Goal: Find specific fact: Find specific fact

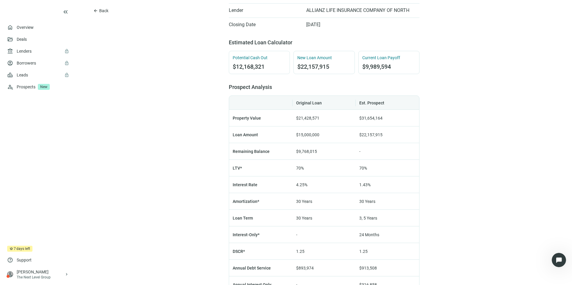
scroll to position [235, 0]
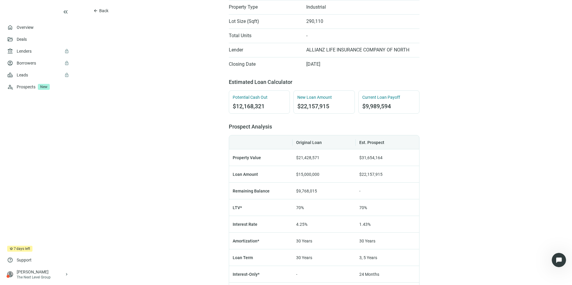
click at [155, 142] on div "arrow_back Back $22,157,915 bookmark Save [STREET_ADDRESS] Industrial calendar_…" at bounding box center [324, 110] width 496 height 691
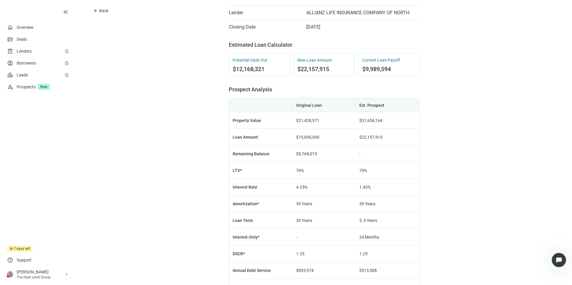
scroll to position [74, 0]
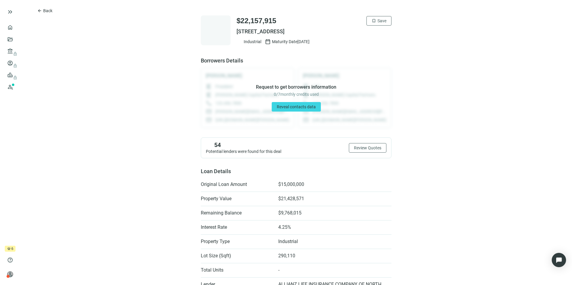
drag, startPoint x: 337, startPoint y: 33, endPoint x: 234, endPoint y: 32, distance: 103.1
click at [237, 32] on span "[STREET_ADDRESS]" at bounding box center [314, 31] width 155 height 7
copy span "[STREET_ADDRESS]"
click at [377, 21] on span "Save" at bounding box center [381, 20] width 9 height 5
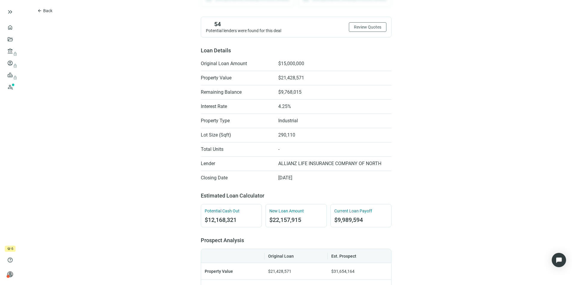
scroll to position [132, 0]
